Goal: Check status: Check status

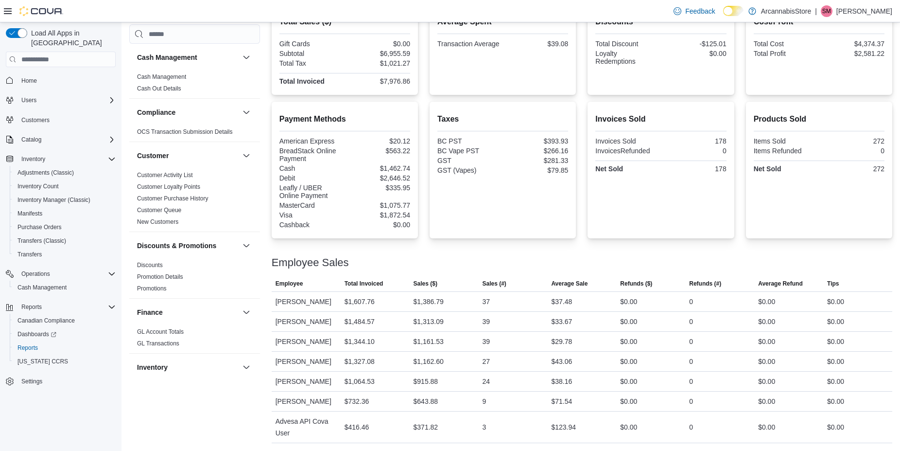
drag, startPoint x: 659, startPoint y: 112, endPoint x: 657, endPoint y: 150, distance: 38.0
drag, startPoint x: 694, startPoint y: 156, endPoint x: 692, endPoint y: 180, distance: 23.9
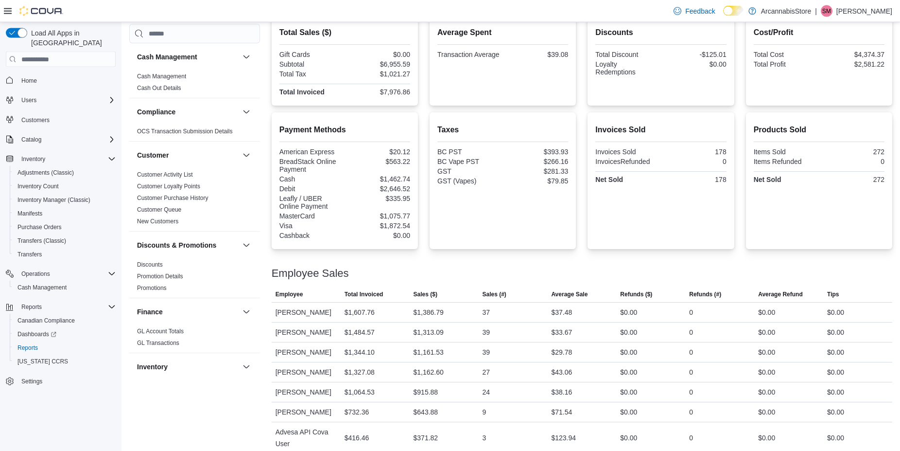
scroll to position [251, 0]
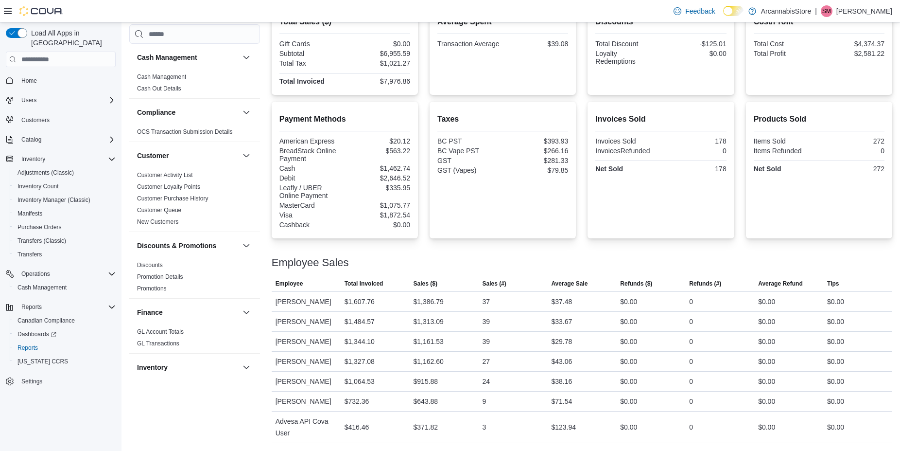
drag, startPoint x: 686, startPoint y: 159, endPoint x: 684, endPoint y: 181, distance: 22.0
drag, startPoint x: 566, startPoint y: 132, endPoint x: 567, endPoint y: 225, distance: 93.3
drag, startPoint x: 567, startPoint y: 225, endPoint x: 562, endPoint y: 303, distance: 77.9
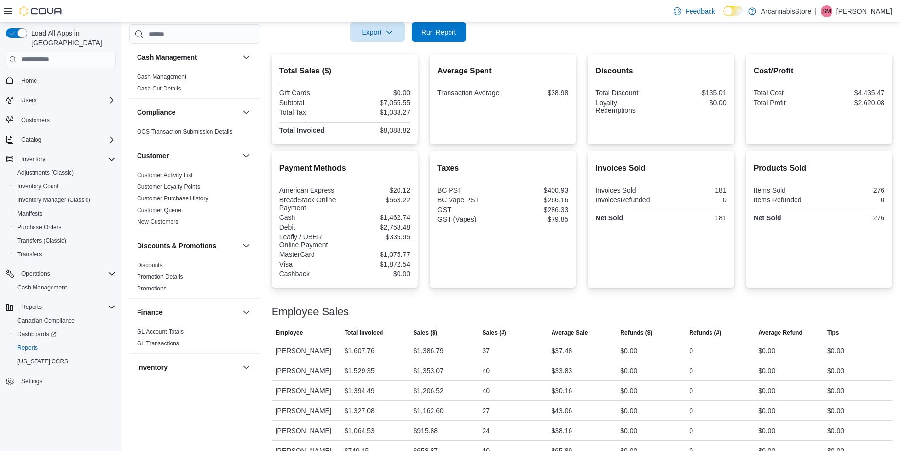
scroll to position [251, 0]
